Goal: Find specific page/section: Find specific page/section

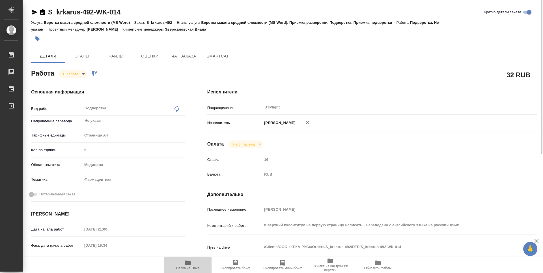
click at [188, 262] on icon "button" at bounding box center [188, 262] width 6 height 5
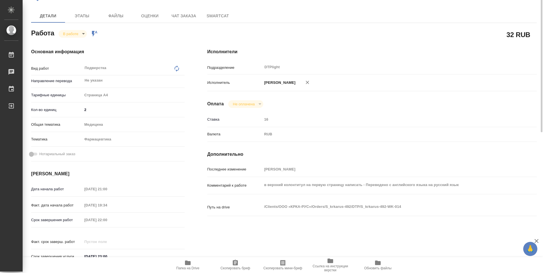
scroll to position [40, 0]
click at [74, 35] on body "🙏 .cls-1 fill:#fff; AWATERA Zubakova Viktoriya Работы 0 Чаты График Выйти S_krk…" at bounding box center [271, 136] width 543 height 273
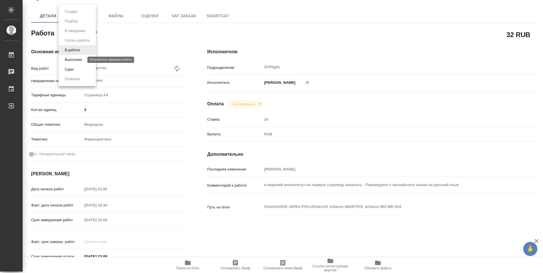
click at [77, 58] on button "Выполнен" at bounding box center [73, 60] width 21 height 6
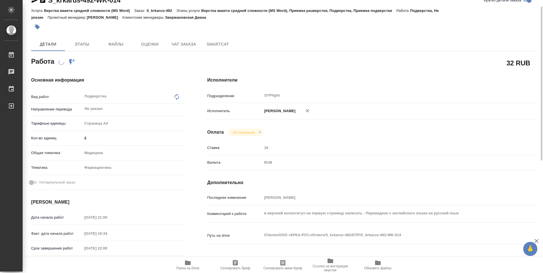
scroll to position [0, 0]
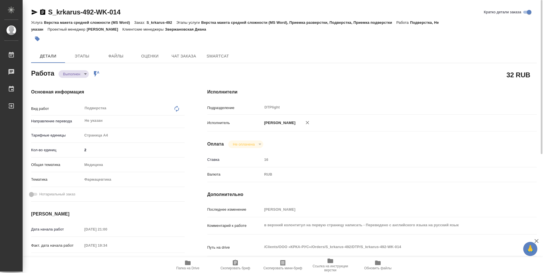
type textarea "x"
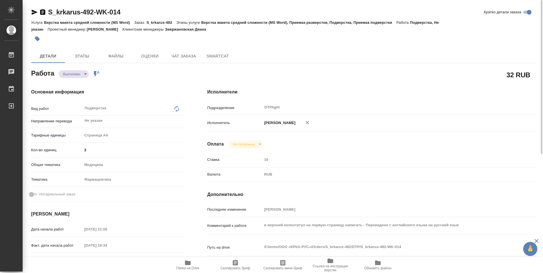
type textarea "x"
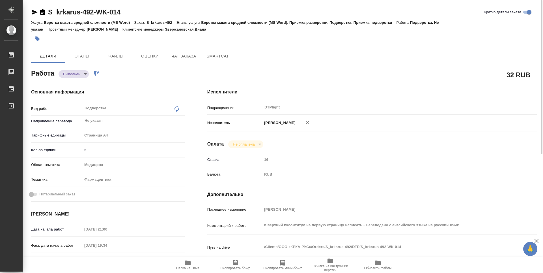
type textarea "x"
